Goal: Communication & Community: Participate in discussion

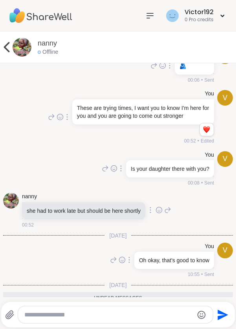
click at [57, 313] on textarea "Type your message" at bounding box center [108, 315] width 169 height 8
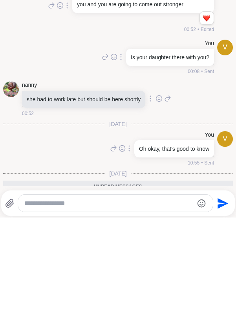
type textarea "*"
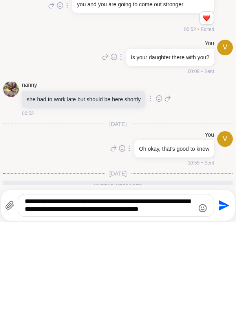
scroll to position [4964, 0]
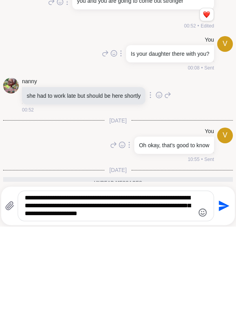
type textarea "**********"
click at [224, 312] on icon "Send" at bounding box center [223, 308] width 13 height 13
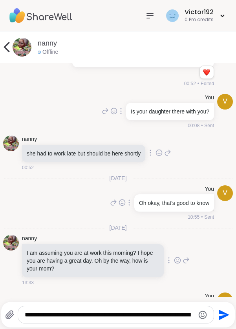
scroll to position [4990, 0]
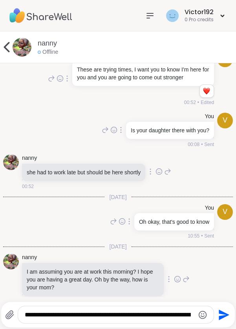
click at [132, 318] on textarea "**********" at bounding box center [109, 315] width 169 height 8
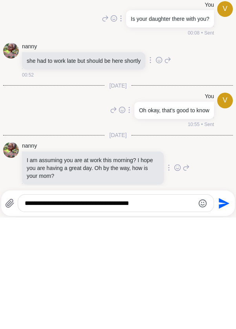
type textarea "**********"
click at [219, 321] on icon "Send" at bounding box center [223, 315] width 13 height 13
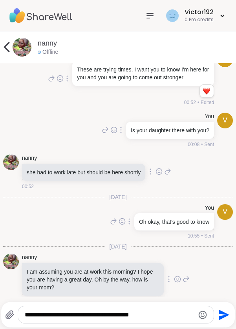
scroll to position [5031, 0]
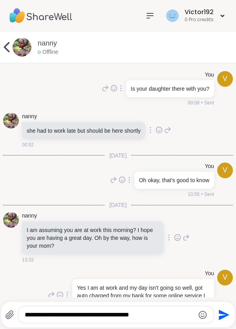
click at [151, 317] on textarea "**********" at bounding box center [109, 315] width 169 height 8
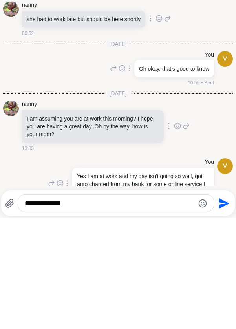
type textarea "**********"
click at [224, 318] on icon "Send" at bounding box center [223, 315] width 13 height 13
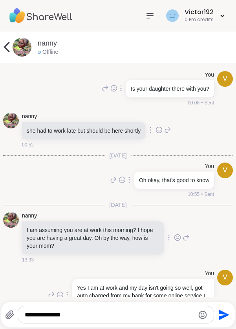
scroll to position [5073, 0]
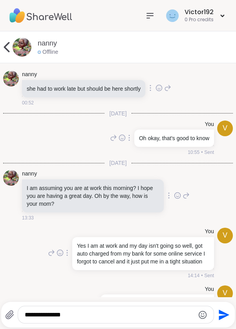
click at [136, 318] on textarea "**********" at bounding box center [109, 315] width 169 height 8
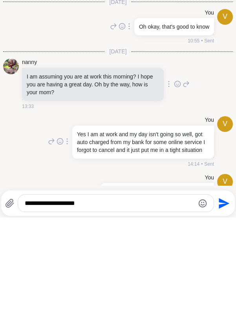
type textarea "**********"
click at [222, 321] on icon "Send" at bounding box center [223, 315] width 13 height 13
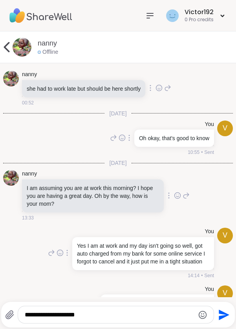
scroll to position [5115, 0]
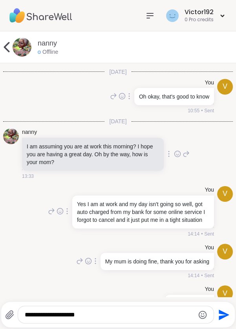
click at [9, 47] on icon at bounding box center [7, 47] width 16 height 16
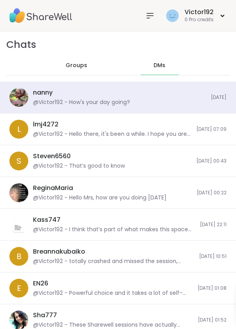
scroll to position [9498, 0]
click at [51, 131] on div "@Victor192 - Hello there, it's been a while. I hope you are good" at bounding box center [112, 134] width 159 height 8
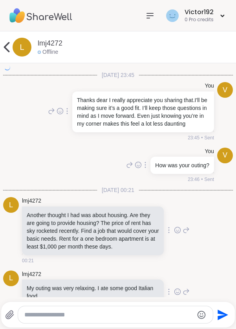
scroll to position [1603, 0]
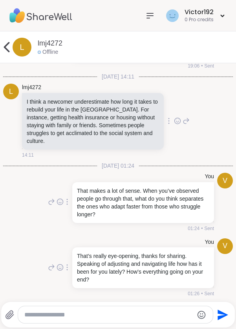
click at [9, 46] on icon at bounding box center [7, 47] width 16 height 16
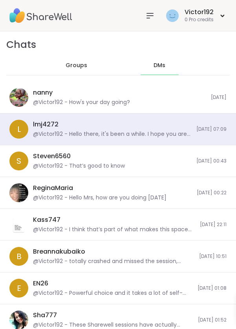
scroll to position [24986, 0]
click at [70, 167] on div "@Victor192 - That’s good to know" at bounding box center [79, 166] width 92 height 8
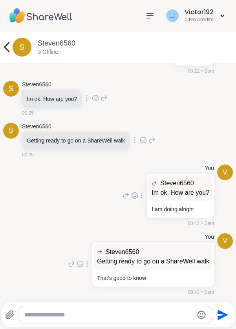
scroll to position [0, 0]
click at [11, 51] on icon at bounding box center [7, 47] width 16 height 16
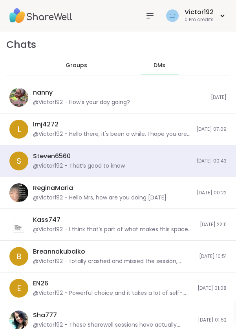
click at [65, 200] on div "@Victor192 - Hello Mrs, how are you doing today" at bounding box center [100, 198] width 134 height 8
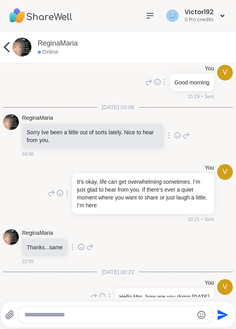
click at [155, 311] on textarea "Type your message" at bounding box center [108, 315] width 169 height 8
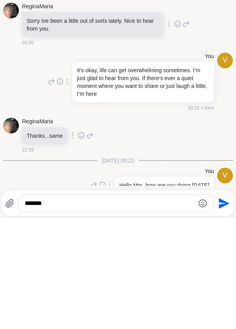
type textarea "*******"
click at [227, 322] on div "******* Send" at bounding box center [118, 315] width 226 height 18
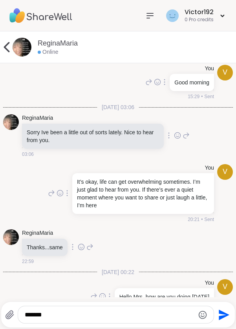
click at [221, 317] on icon "Send" at bounding box center [224, 315] width 11 height 11
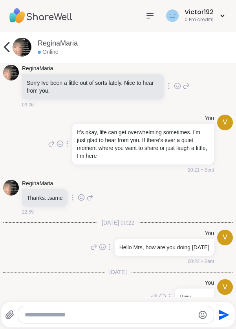
click at [7, 44] on icon at bounding box center [7, 47] width 6 height 10
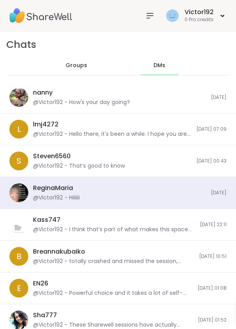
scroll to position [3283, 0]
click at [184, 239] on div "Kass747 @Victor192 - I think that’s part of what makes this space between us fe…" at bounding box center [118, 225] width 236 height 32
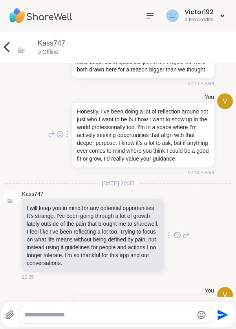
click at [13, 52] on icon at bounding box center [7, 47] width 16 height 16
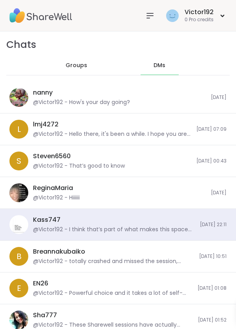
scroll to position [0, 0]
click at [178, 280] on div "EN26 @Victor192 - Powerful choice and it takes a lot of self-awareness to step …" at bounding box center [113, 288] width 160 height 18
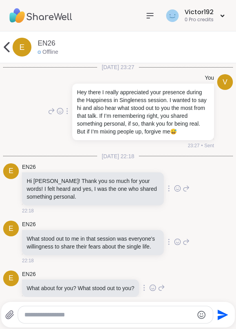
scroll to position [1208, 0]
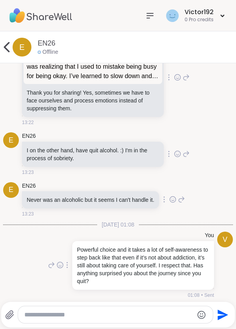
click at [7, 51] on icon at bounding box center [7, 47] width 16 height 16
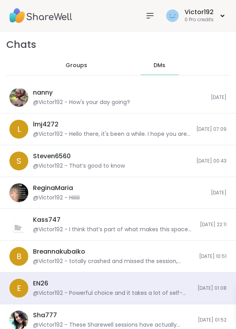
scroll to position [0, 0]
click at [178, 259] on div "@Victor192 - totally crashed and missed the session, guess my body had other pl…" at bounding box center [114, 262] width 162 height 8
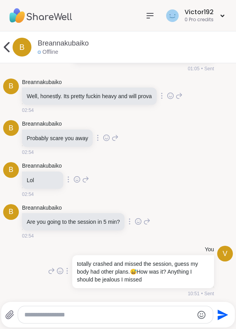
click at [9, 49] on icon at bounding box center [7, 47] width 16 height 16
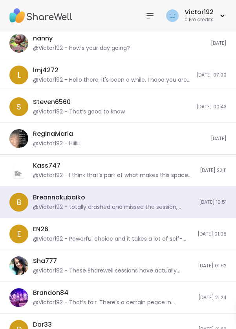
scroll to position [55, 0]
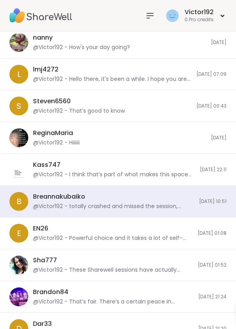
click at [178, 270] on div "@Victor192 - These Sharewell sessions have actually become this unexpected litt…" at bounding box center [113, 270] width 160 height 8
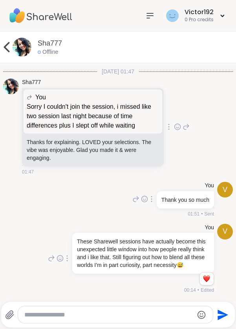
click at [9, 51] on icon at bounding box center [7, 47] width 6 height 10
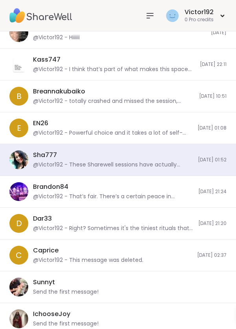
scroll to position [190, 0]
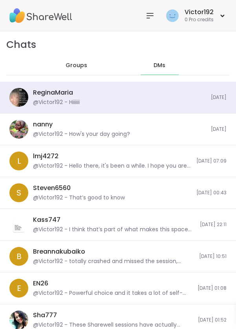
click at [68, 131] on div "@Victor192 - How's your day going?" at bounding box center [81, 134] width 97 height 8
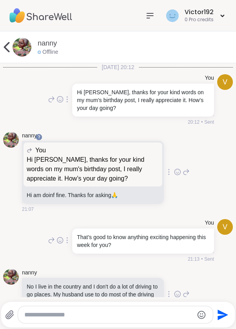
click at [6, 46] on icon at bounding box center [7, 47] width 16 height 16
